Goal: Transaction & Acquisition: Purchase product/service

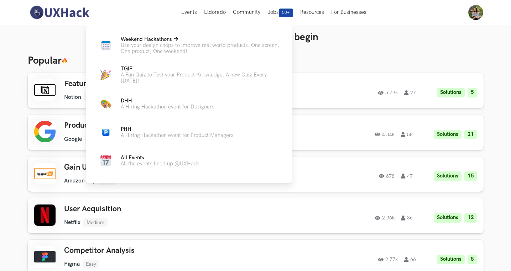
click at [182, 44] on p "Use your design chops to improve real world products. One screen, One product, …" at bounding box center [201, 48] width 160 height 12
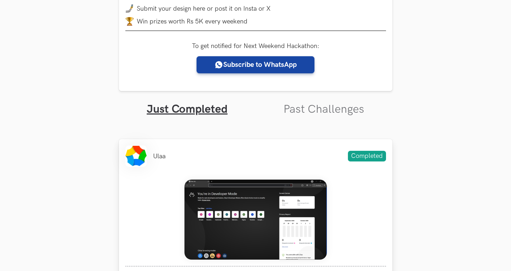
scroll to position [212, 0]
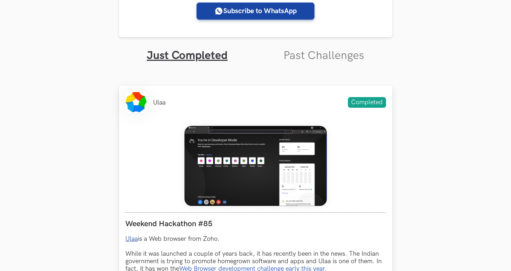
click at [237, 120] on div "Weekend Hackathon #85 Ulaa is a Web browser from Zoho. While it was launched a …" at bounding box center [255, 267] width 261 height 294
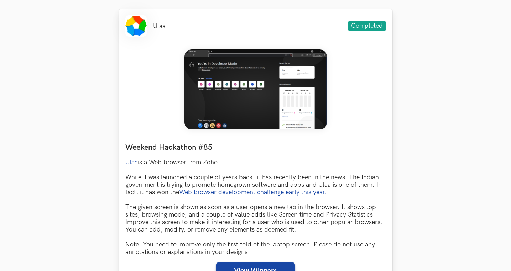
click at [202, 175] on p "Ulaa is a Web browser from Zoho. While it was launched a couple of years back, …" at bounding box center [255, 207] width 261 height 97
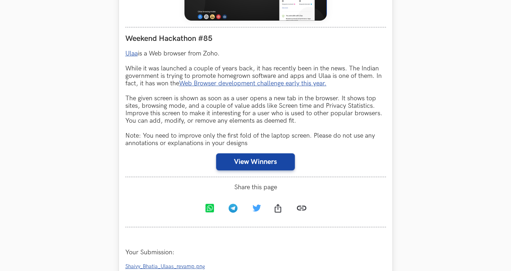
scroll to position [420, 0]
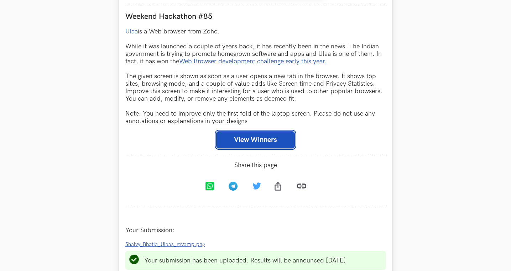
click at [254, 143] on button "View Winners" at bounding box center [255, 139] width 79 height 17
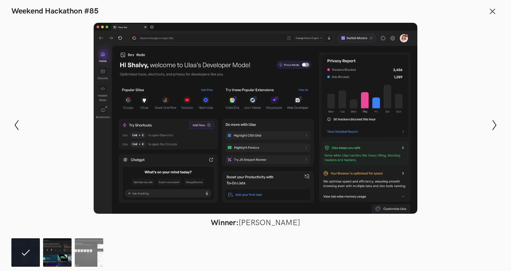
click at [61, 248] on img at bounding box center [57, 253] width 29 height 29
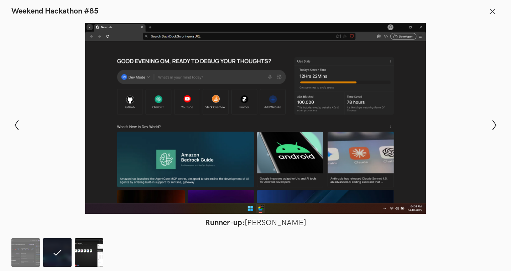
click at [86, 247] on img at bounding box center [89, 253] width 29 height 29
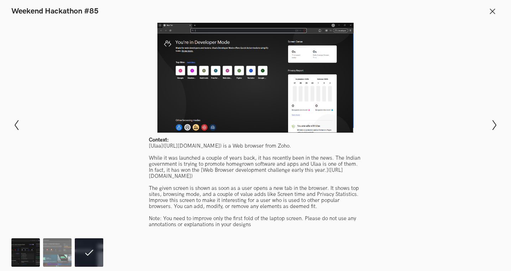
click at [26, 258] on img at bounding box center [25, 253] width 29 height 29
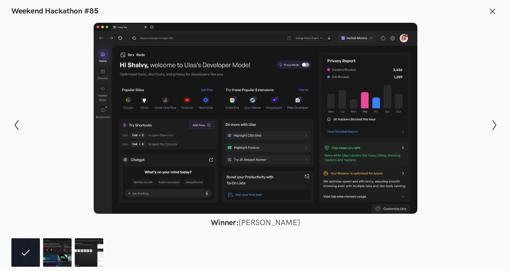
scroll to position [420, 0]
click at [88, 255] on img at bounding box center [89, 253] width 29 height 29
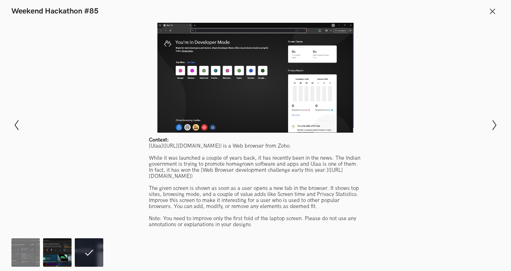
click at [65, 257] on img at bounding box center [57, 253] width 29 height 29
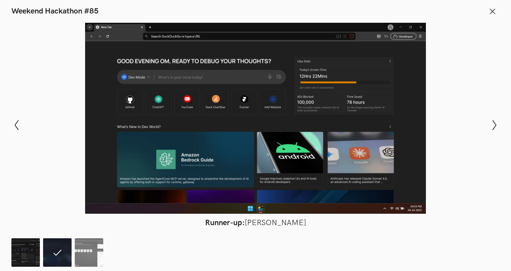
click at [34, 256] on img at bounding box center [25, 253] width 29 height 29
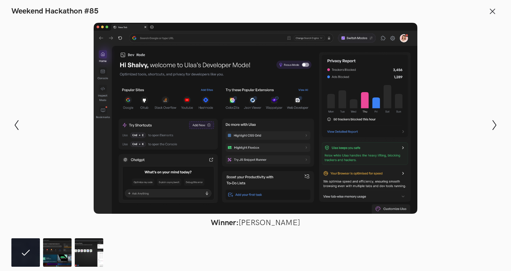
scroll to position [582, 0]
click at [491, 11] on icon at bounding box center [493, 11] width 8 height 8
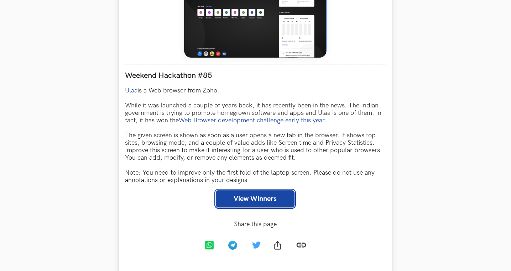
scroll to position [359, 0]
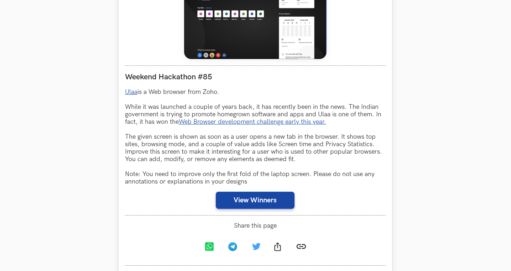
click at [257, 148] on p "Ulaa is a Web browser from Zoho. While it was launched a couple of years back, …" at bounding box center [255, 136] width 261 height 97
click at [252, 161] on p "Ulaa is a Web browser from Zoho. While it was launched a couple of years back, …" at bounding box center [255, 136] width 261 height 97
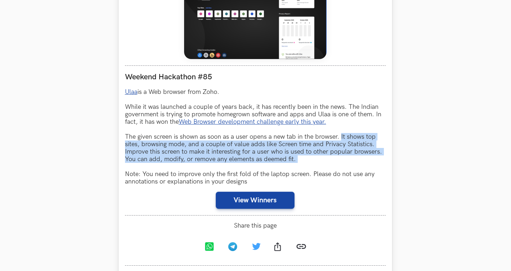
drag, startPoint x: 340, startPoint y: 136, endPoint x: 340, endPoint y: 165, distance: 29.6
click at [340, 165] on p "Ulaa is a Web browser from Zoho. While it was launched a couple of years back, …" at bounding box center [255, 136] width 261 height 97
copy p "It shows top sites, browsing mode, and a couple of value adds like Screen time …"
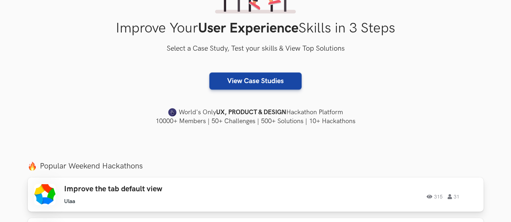
scroll to position [179, 0]
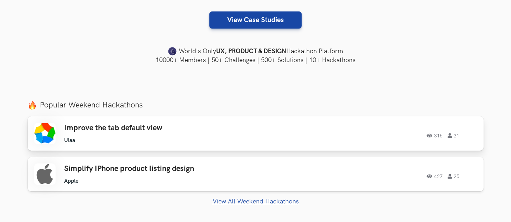
click at [123, 130] on h3 "Improve the tab default view" at bounding box center [165, 127] width 202 height 9
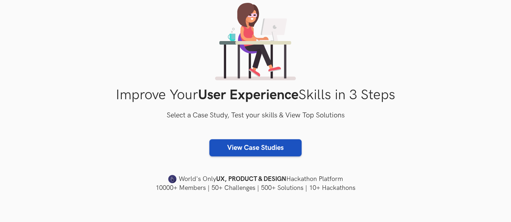
scroll to position [0, 0]
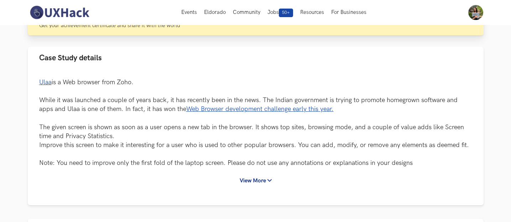
scroll to position [7, 0]
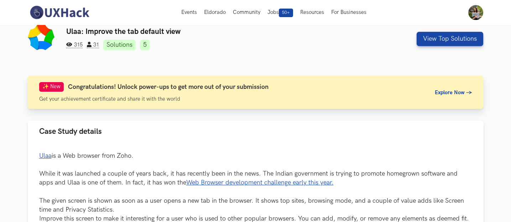
click at [450, 89] on span "Explore Now →" at bounding box center [453, 92] width 37 height 6
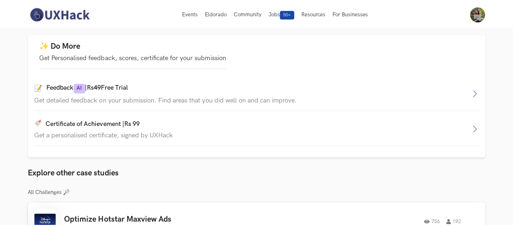
scroll to position [465, 0]
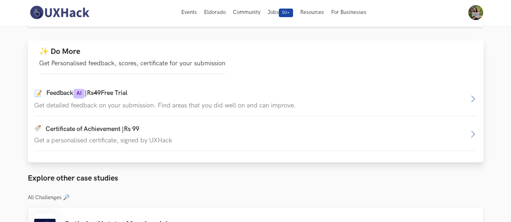
click at [142, 144] on p "Get a personalised certificate, signed by UXHack" at bounding box center [251, 139] width 435 height 7
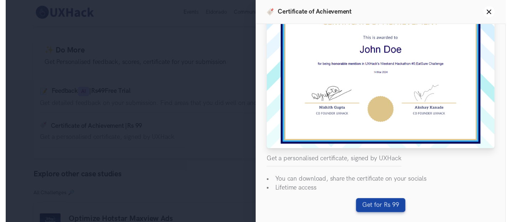
scroll to position [44, 0]
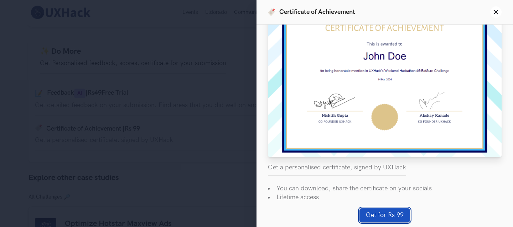
click at [380, 212] on button "Get for Rs 99" at bounding box center [384, 215] width 51 height 14
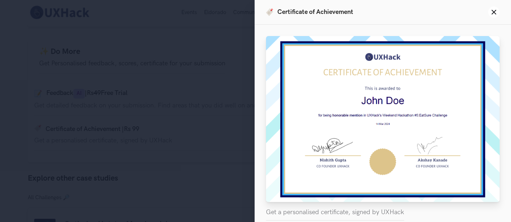
scroll to position [56, 0]
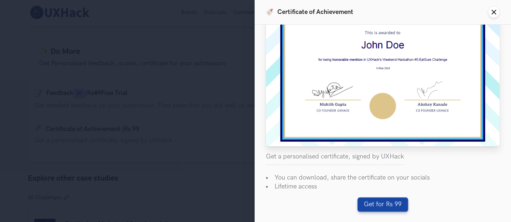
click at [494, 13] on icon "Close panel" at bounding box center [494, 12] width 6 height 6
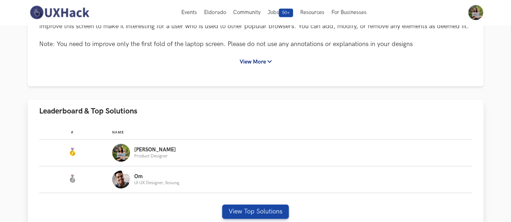
scroll to position [93, 0]
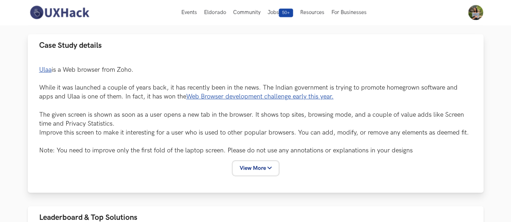
click at [266, 166] on button "View More" at bounding box center [255, 167] width 45 height 13
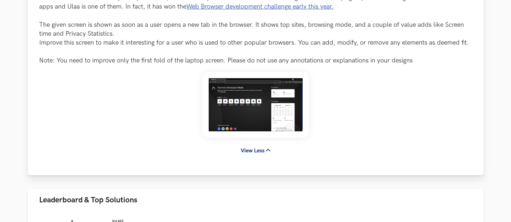
scroll to position [0, 0]
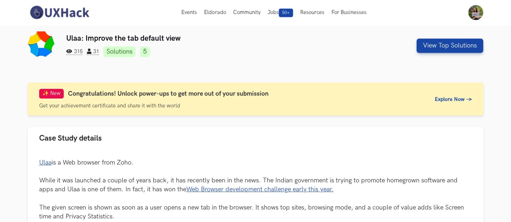
click at [171, 65] on div "Ulaa: Improve the tab default view 315 31 Solutions 5 View Top Solutions" at bounding box center [256, 51] width 456 height 40
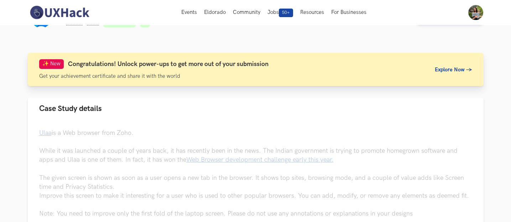
scroll to position [153, 0]
